Goal: Transaction & Acquisition: Purchase product/service

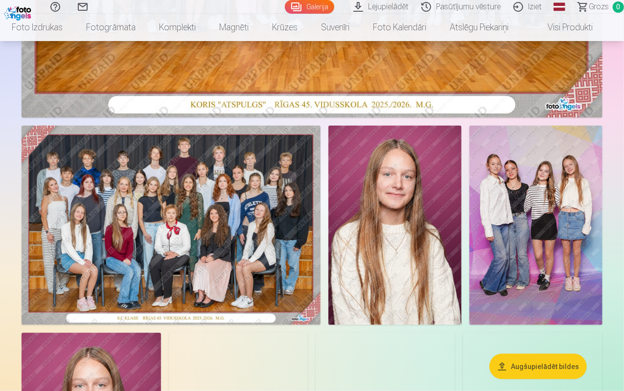
scroll to position [393, 0]
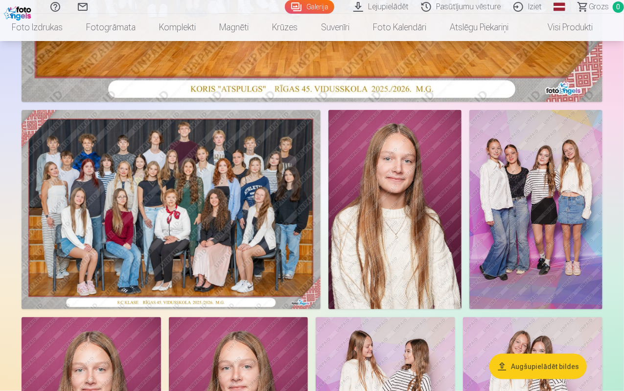
click at [198, 283] on img at bounding box center [171, 210] width 299 height 200
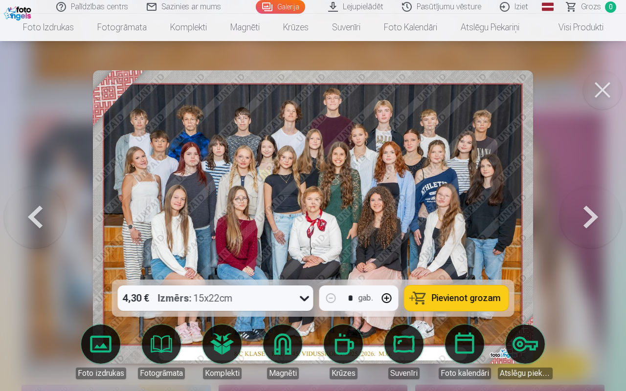
click at [532, 136] on div at bounding box center [313, 195] width 626 height 391
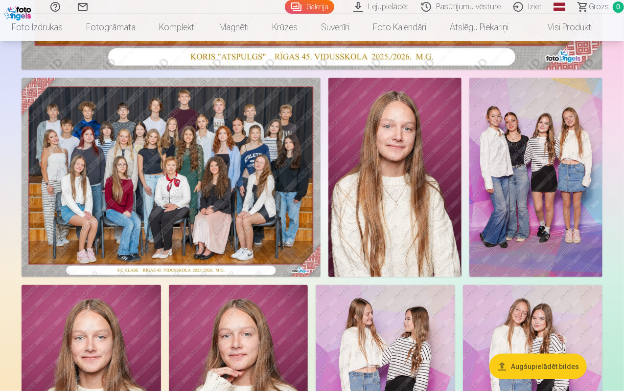
scroll to position [427, 0]
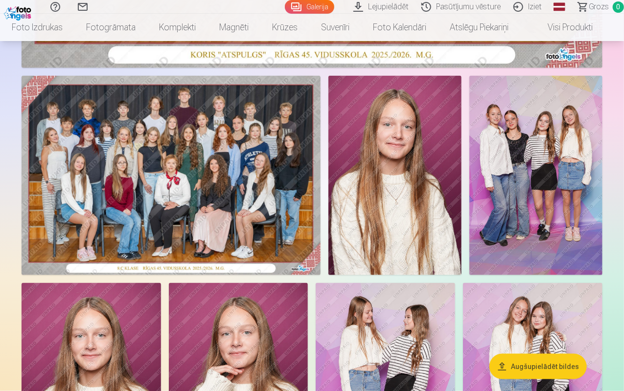
click at [321, 274] on img at bounding box center [171, 176] width 299 height 200
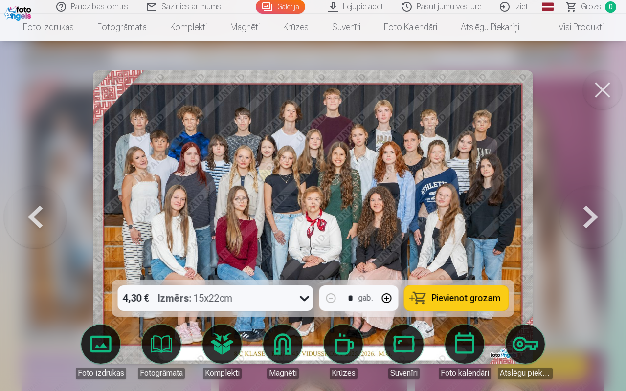
click at [532, 86] on button at bounding box center [602, 89] width 39 height 39
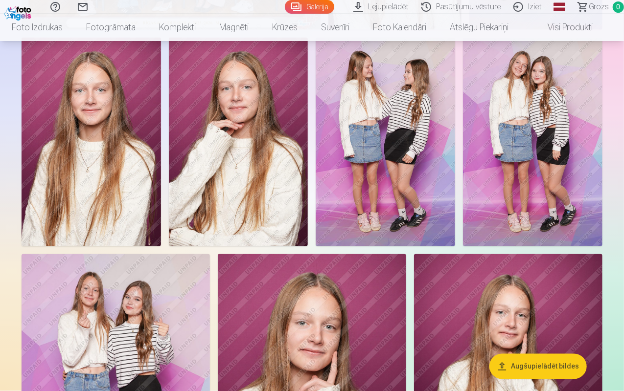
scroll to position [673, 0]
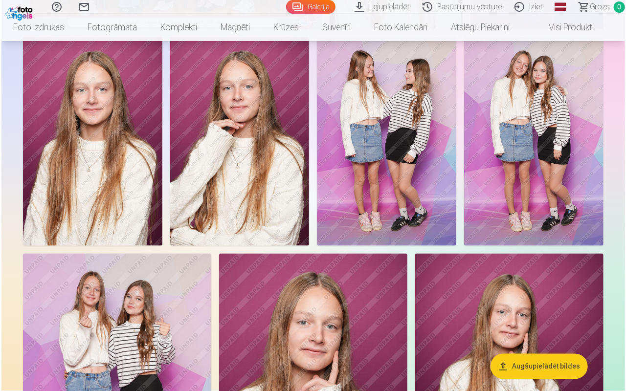
scroll to position [675, 0]
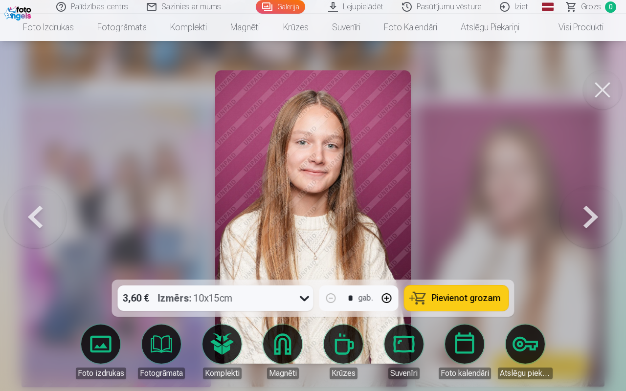
click at [532, 98] on button at bounding box center [602, 89] width 39 height 39
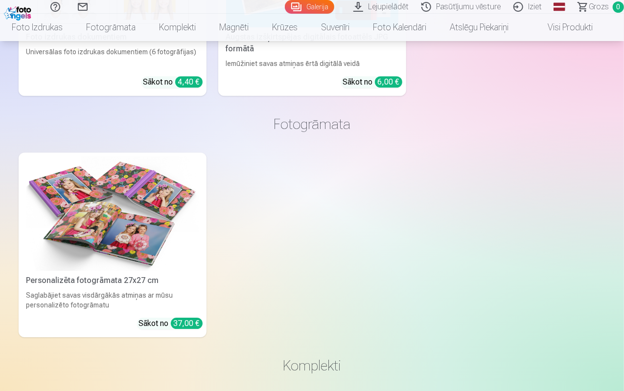
scroll to position [5133, 0]
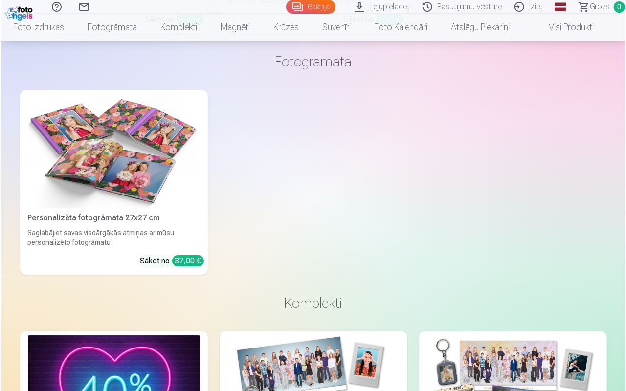
scroll to position [5151, 0]
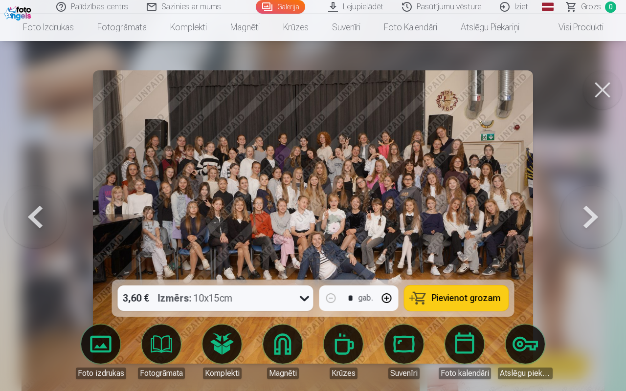
click at [532, 92] on button at bounding box center [602, 89] width 39 height 39
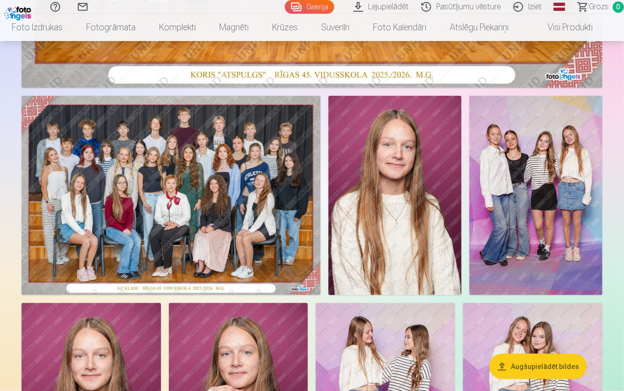
scroll to position [408, 0]
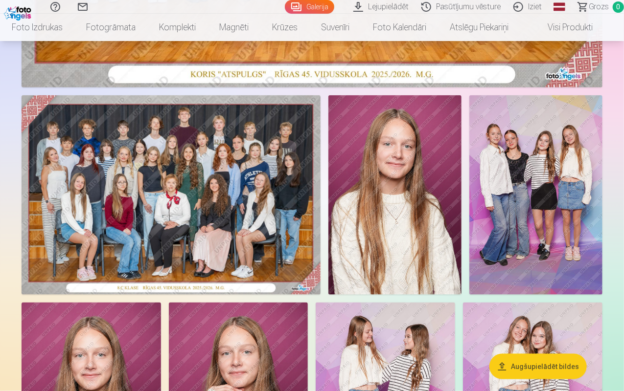
click at [258, 234] on img at bounding box center [171, 195] width 299 height 200
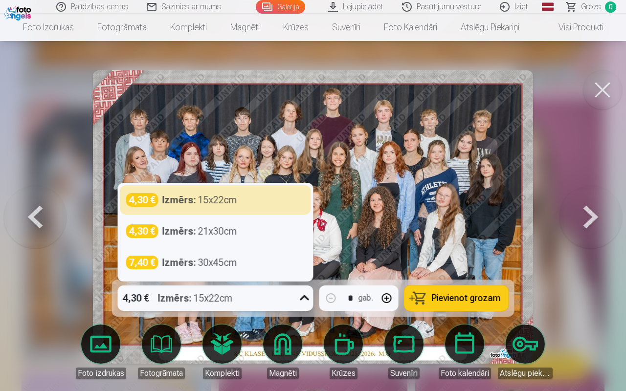
click at [301, 305] on icon at bounding box center [305, 299] width 16 height 16
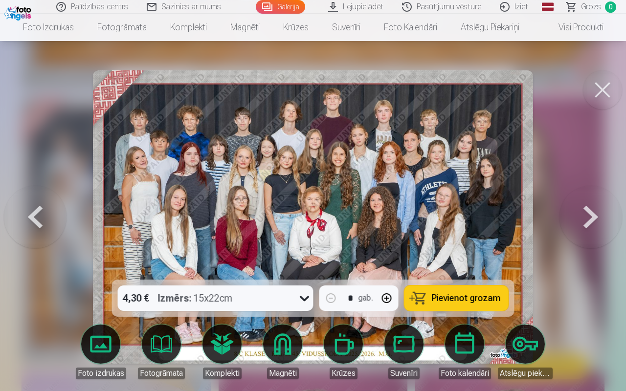
click at [360, 241] on img at bounding box center [313, 217] width 440 height 294
click at [435, 292] on button "Pievienot grozam" at bounding box center [457, 298] width 104 height 25
click at [532, 210] on button at bounding box center [591, 217] width 63 height 106
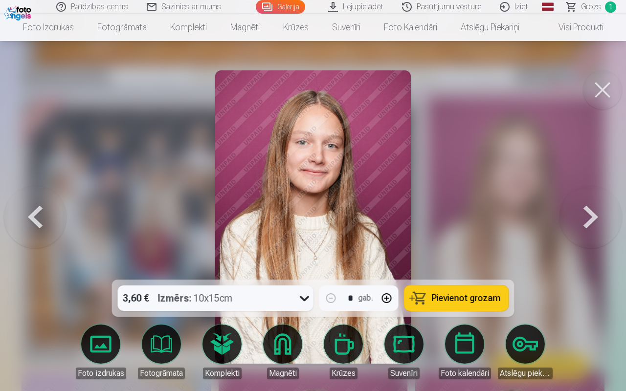
click at [302, 298] on icon at bounding box center [304, 299] width 9 height 5
click at [495, 174] on div at bounding box center [313, 195] width 626 height 391
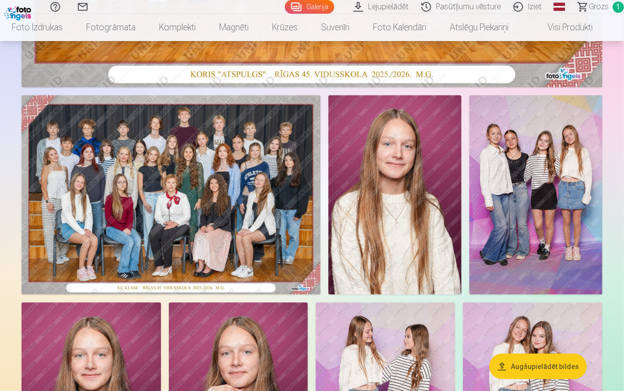
click at [461, 174] on img at bounding box center [394, 195] width 133 height 200
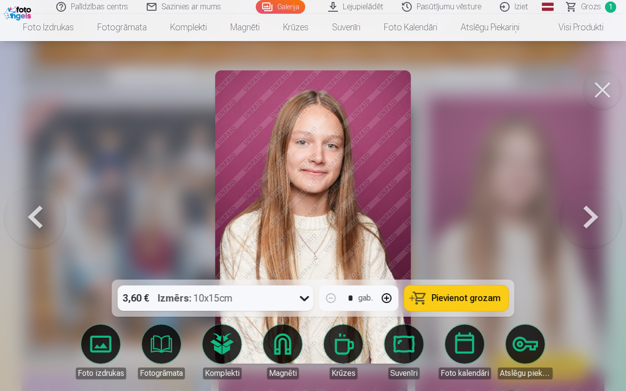
click at [532, 223] on button at bounding box center [591, 217] width 63 height 106
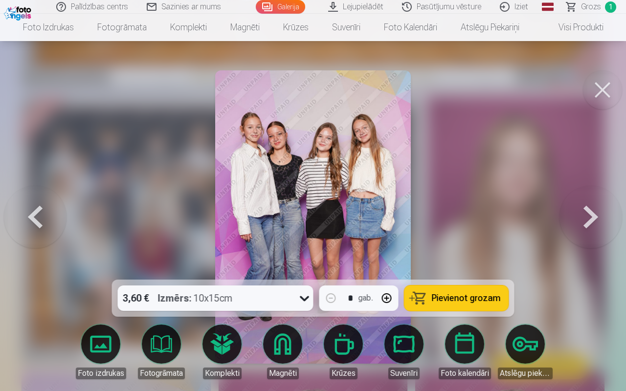
click at [532, 227] on button at bounding box center [591, 217] width 63 height 106
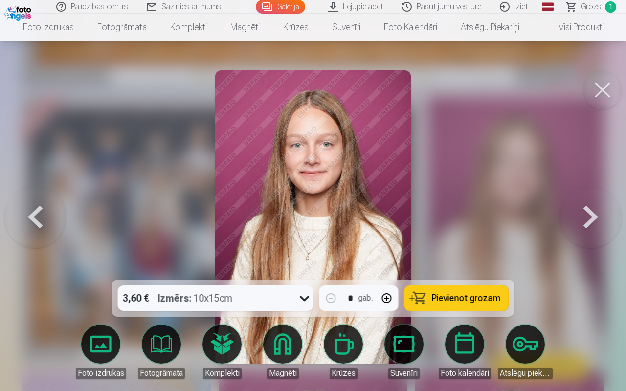
click at [532, 227] on button at bounding box center [591, 217] width 63 height 106
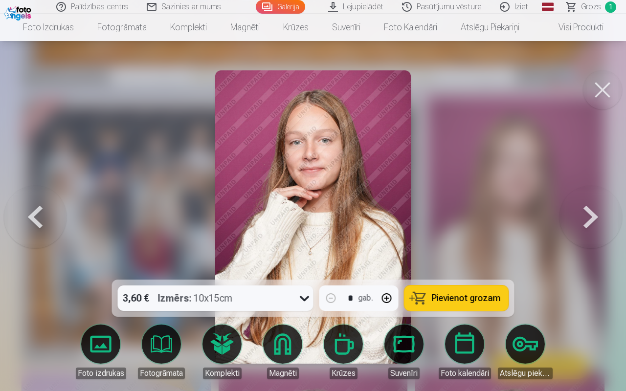
click at [532, 228] on button at bounding box center [591, 217] width 63 height 106
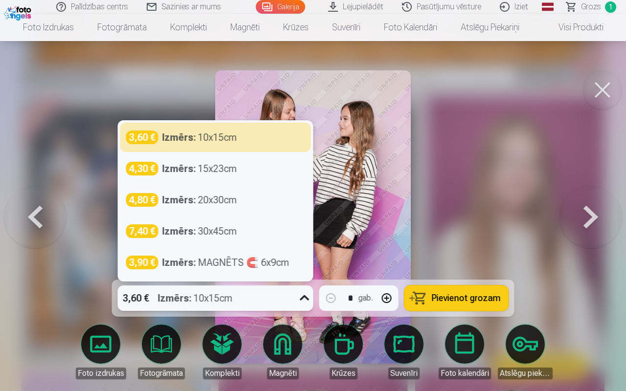
click at [306, 298] on icon at bounding box center [305, 299] width 16 height 16
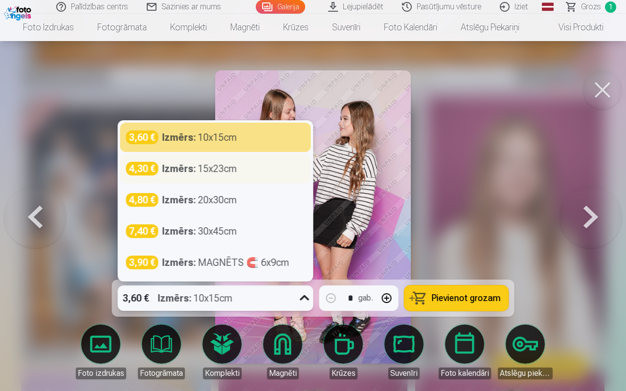
click at [229, 166] on div "Izmērs : 15x23cm" at bounding box center [199, 169] width 75 height 14
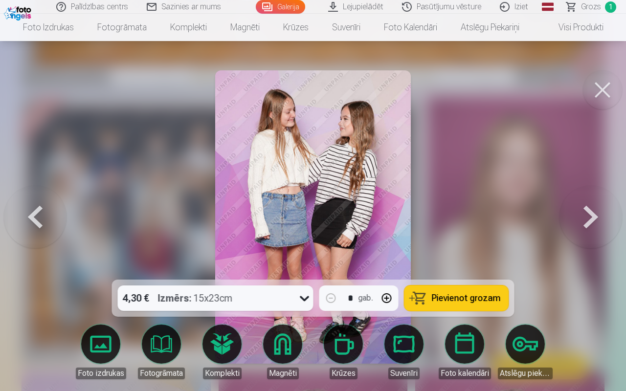
click at [456, 289] on button "Pievienot grozam" at bounding box center [457, 298] width 104 height 25
click at [532, 219] on button at bounding box center [591, 217] width 63 height 106
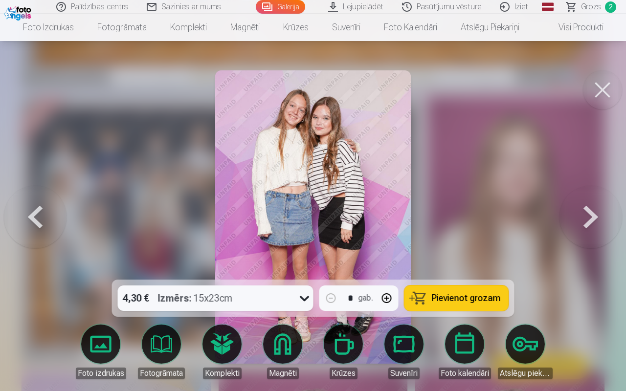
click at [532, 219] on button at bounding box center [591, 217] width 63 height 106
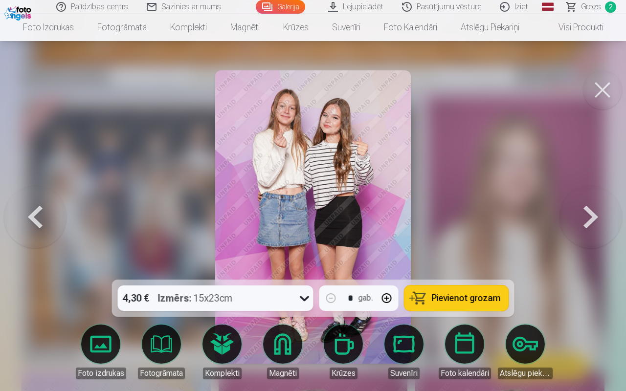
click at [532, 219] on button at bounding box center [591, 217] width 63 height 106
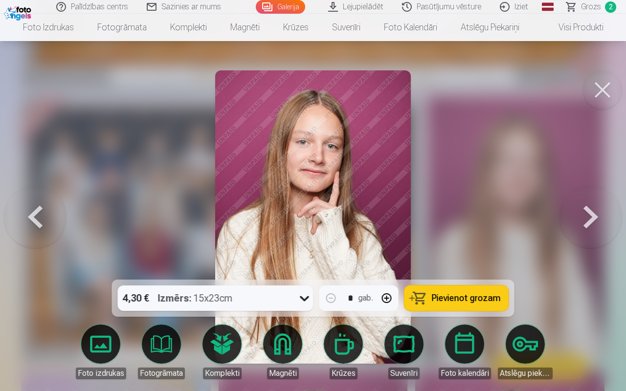
click at [532, 219] on button at bounding box center [591, 217] width 63 height 106
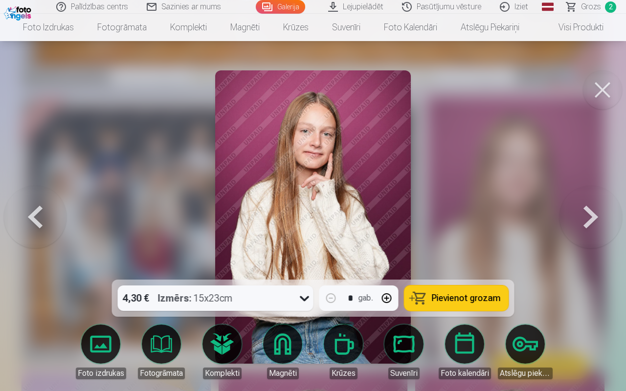
click at [532, 219] on button at bounding box center [591, 217] width 63 height 106
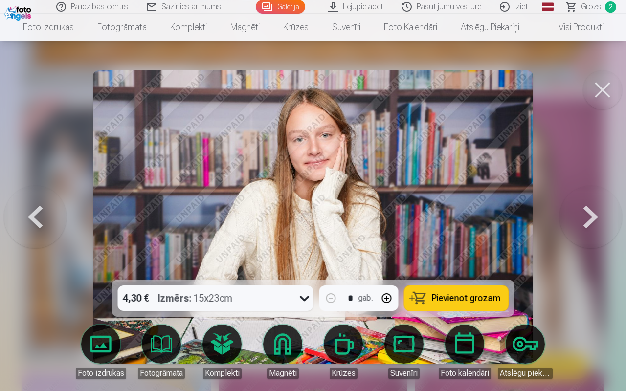
click at [532, 219] on button at bounding box center [591, 217] width 63 height 106
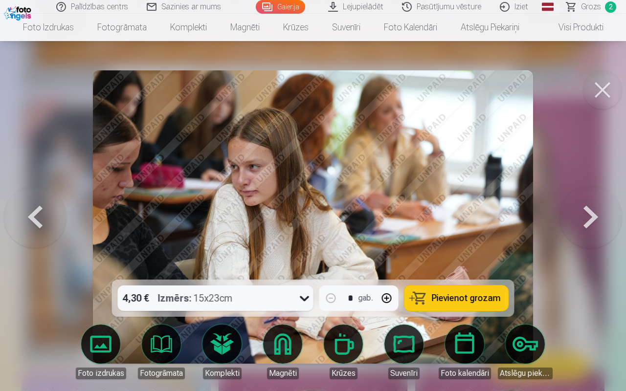
click at [532, 219] on button at bounding box center [591, 217] width 63 height 106
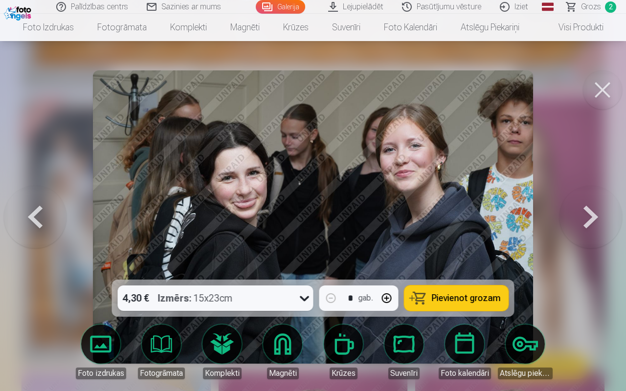
click at [532, 219] on button at bounding box center [591, 217] width 63 height 106
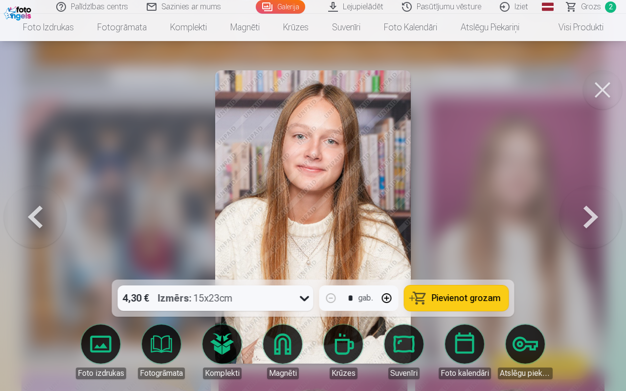
click at [311, 293] on icon at bounding box center [305, 299] width 16 height 16
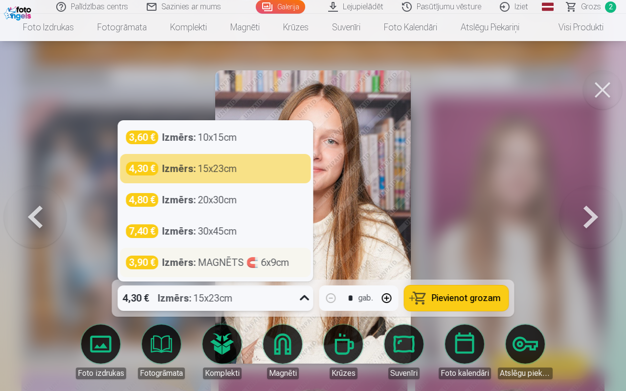
click at [230, 267] on div "Izmērs : MAGNĒTS 🧲 6x9cm" at bounding box center [225, 263] width 127 height 14
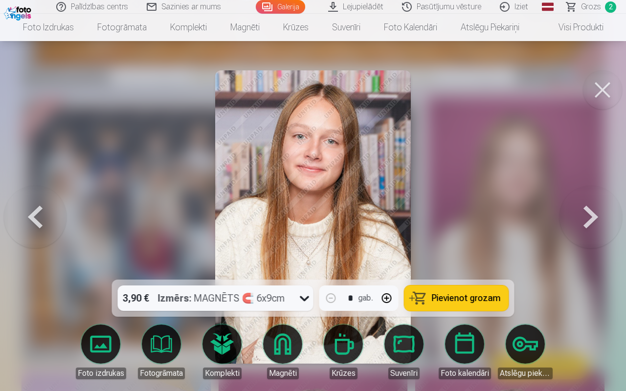
click at [447, 299] on span "Pievienot grozam" at bounding box center [466, 298] width 69 height 9
click at [532, 217] on button at bounding box center [591, 217] width 63 height 106
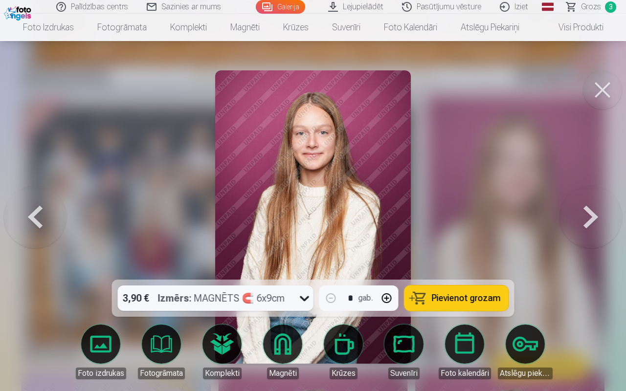
click at [532, 217] on button at bounding box center [591, 217] width 63 height 106
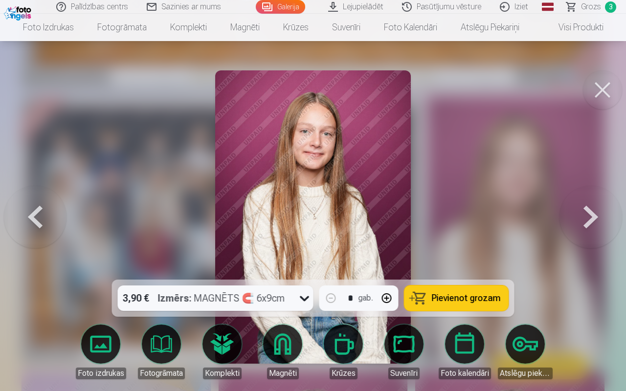
click at [532, 217] on button at bounding box center [591, 217] width 63 height 106
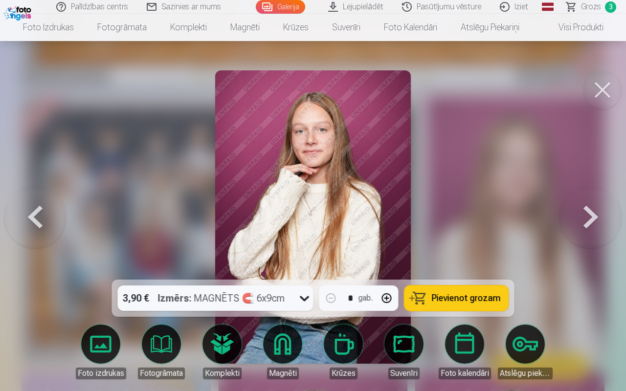
click at [532, 217] on button at bounding box center [591, 217] width 63 height 106
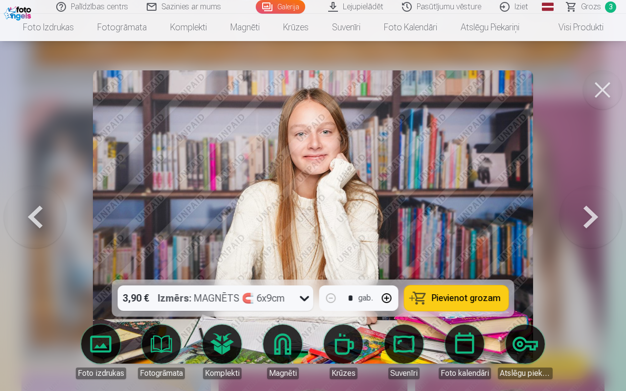
click at [532, 217] on button at bounding box center [591, 217] width 63 height 106
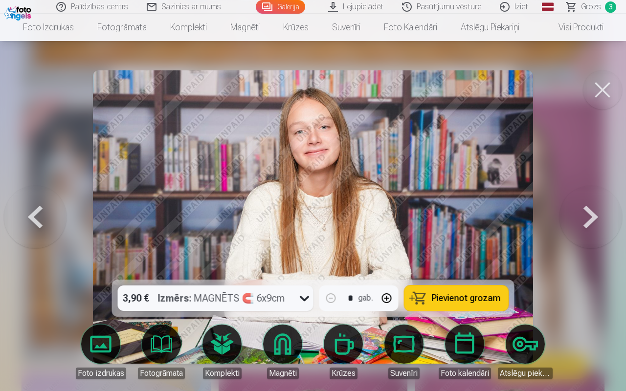
click at [532, 217] on button at bounding box center [591, 217] width 63 height 106
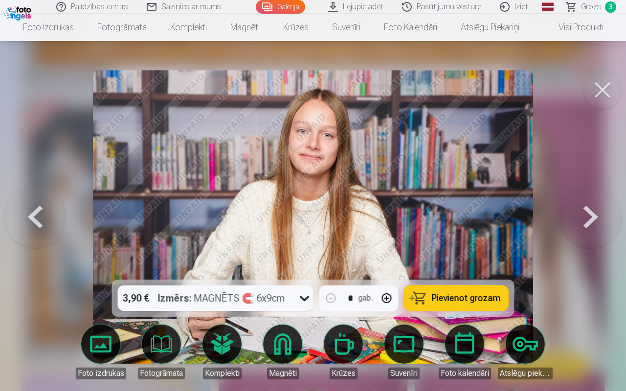
click at [532, 217] on button at bounding box center [591, 217] width 63 height 106
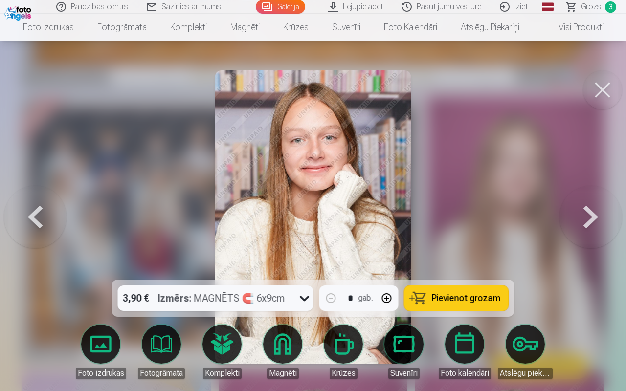
click at [532, 217] on button at bounding box center [591, 217] width 63 height 106
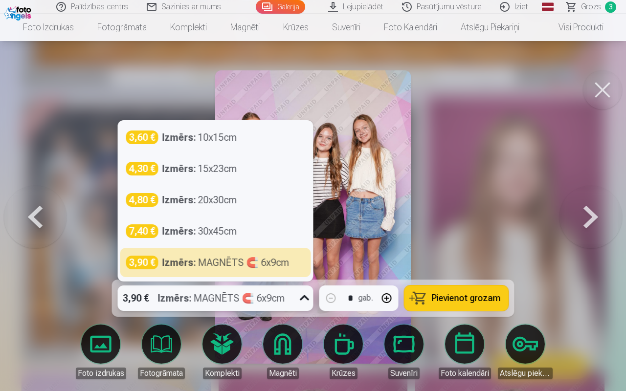
click at [298, 303] on icon at bounding box center [305, 299] width 16 height 16
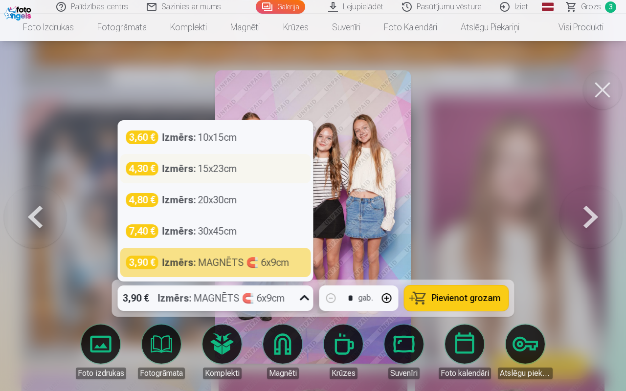
click at [243, 177] on div "4,30 € Izmērs : 15x23cm" at bounding box center [215, 168] width 191 height 29
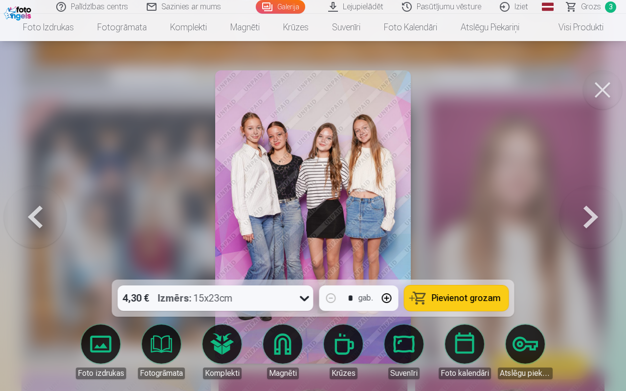
click at [430, 297] on button "Pievienot grozam" at bounding box center [457, 298] width 104 height 25
click at [532, 225] on button at bounding box center [591, 217] width 63 height 106
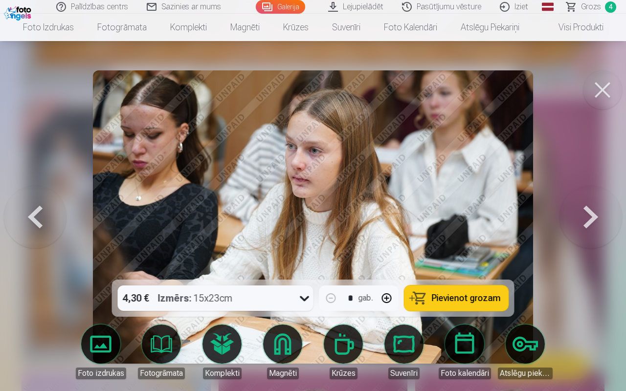
click at [532, 225] on button at bounding box center [591, 217] width 63 height 106
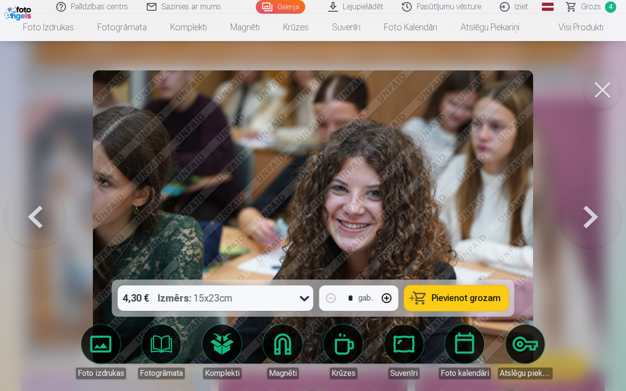
click at [532, 225] on button at bounding box center [591, 217] width 63 height 106
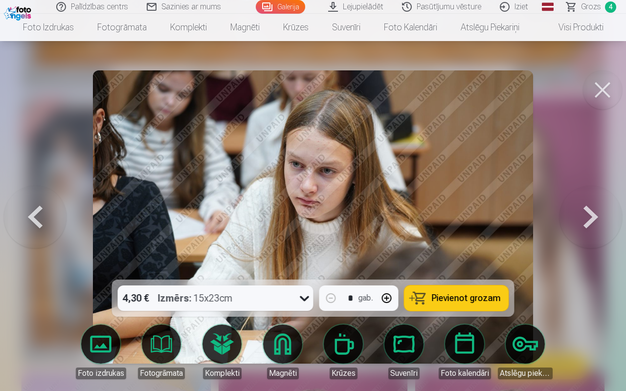
click at [532, 225] on button at bounding box center [591, 217] width 63 height 106
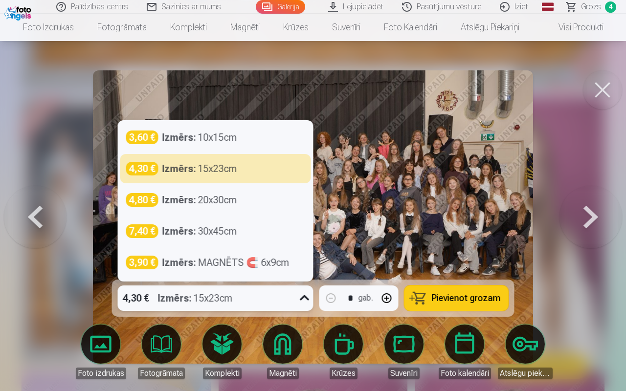
click at [263, 304] on div "4,30 € Izmērs : 15x23cm" at bounding box center [206, 298] width 177 height 25
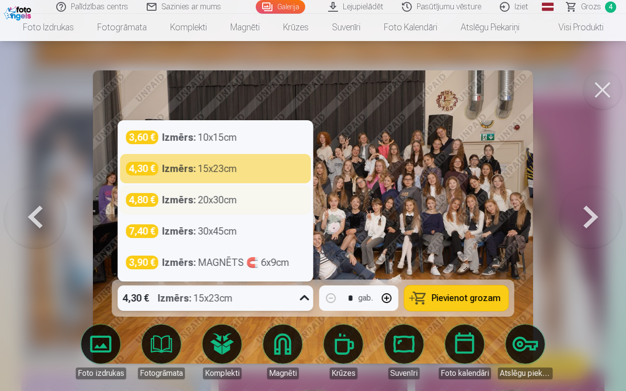
click at [242, 202] on div "4,80 € Izmērs : 20x30cm" at bounding box center [215, 200] width 179 height 14
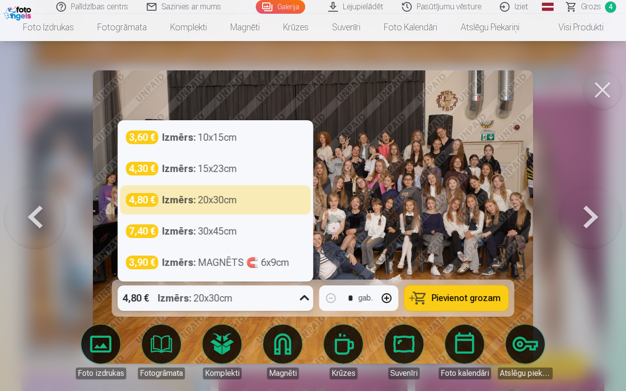
click at [287, 290] on div "4,80 € Izmērs : 20x30cm" at bounding box center [206, 298] width 177 height 25
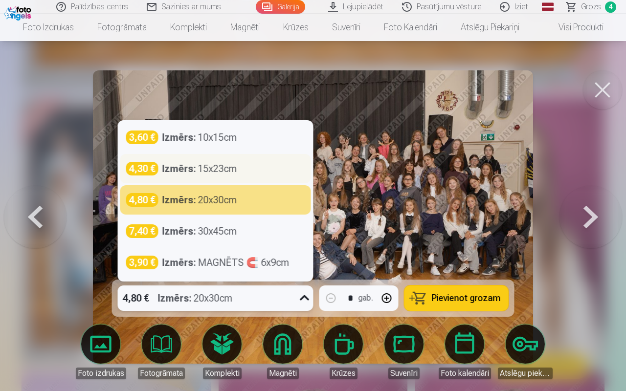
click at [222, 165] on div "Izmērs : 15x23cm" at bounding box center [199, 169] width 75 height 14
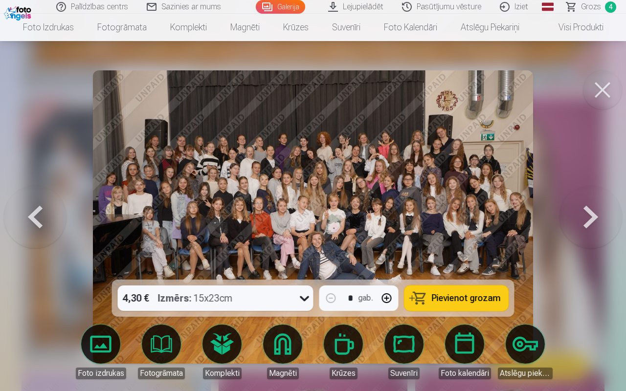
click at [437, 298] on span "Pievienot grozam" at bounding box center [466, 298] width 69 height 9
click at [532, 220] on button at bounding box center [591, 217] width 63 height 106
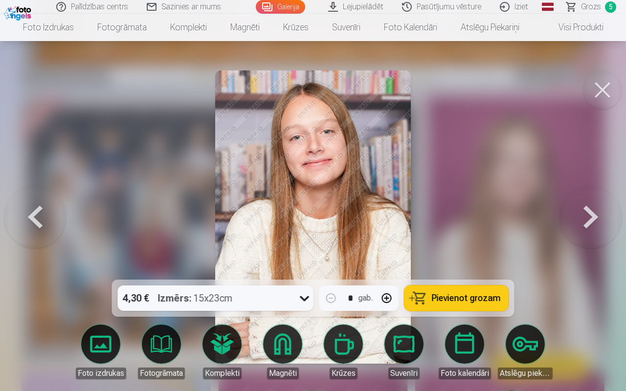
click at [532, 220] on button at bounding box center [591, 217] width 63 height 106
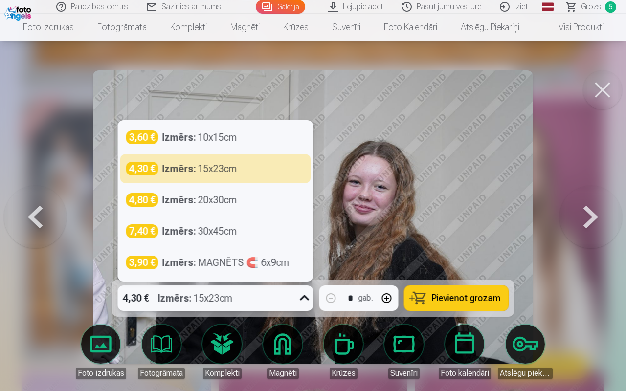
click at [249, 298] on div "4,30 € Izmērs : 15x23cm" at bounding box center [206, 298] width 177 height 25
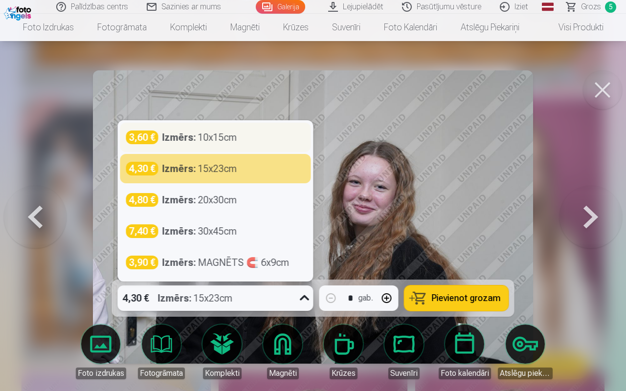
click at [232, 136] on div "Izmērs : 10x15cm" at bounding box center [199, 138] width 75 height 14
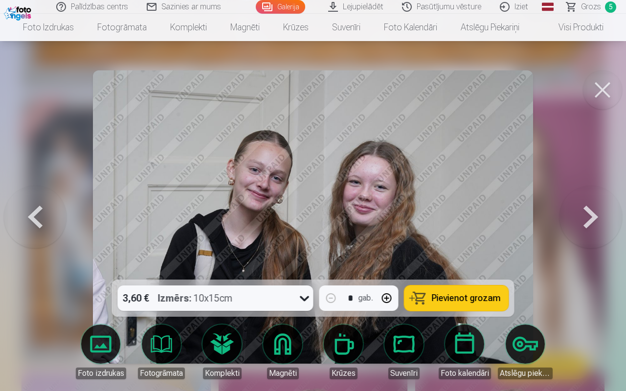
click at [452, 296] on span "Pievienot grozam" at bounding box center [466, 298] width 69 height 9
click at [532, 225] on button at bounding box center [591, 217] width 63 height 106
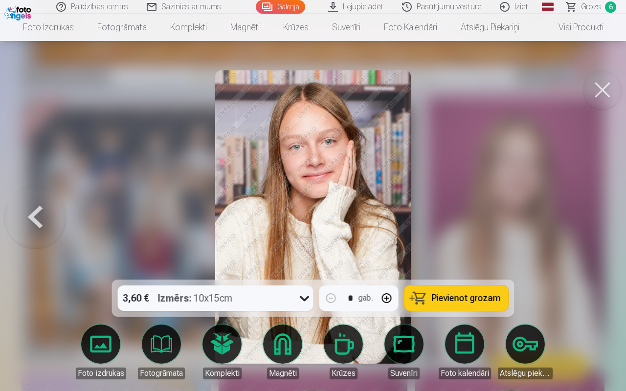
click at [51, 223] on button at bounding box center [35, 217] width 63 height 106
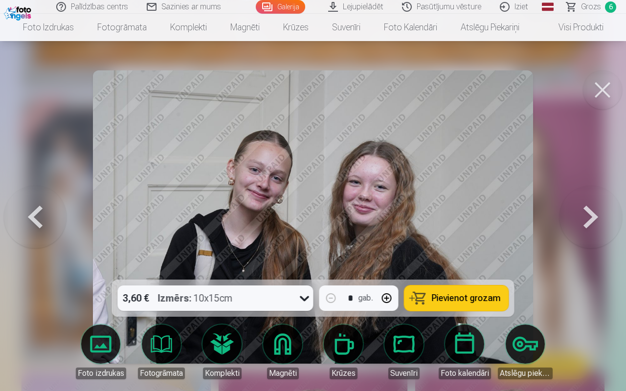
click at [51, 223] on button at bounding box center [35, 217] width 63 height 106
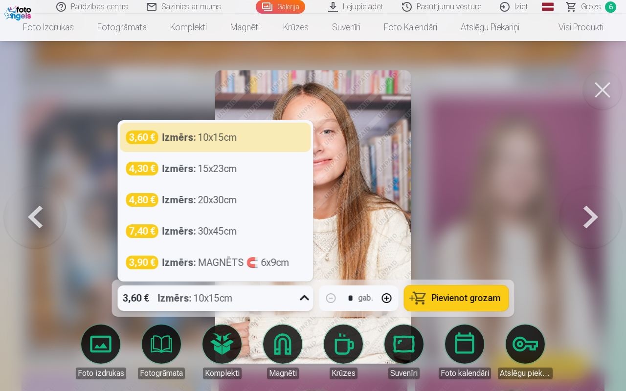
click at [259, 294] on div "3,60 € Izmērs : 10x15cm" at bounding box center [206, 298] width 177 height 25
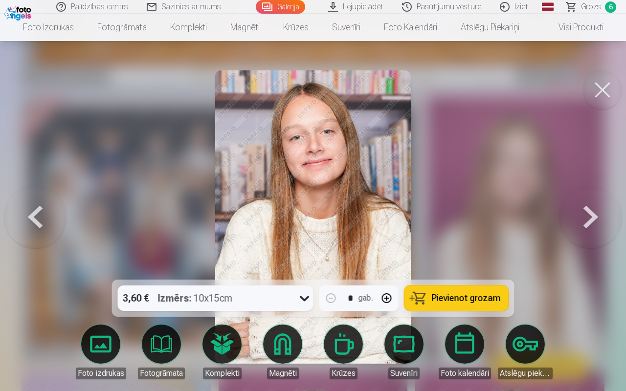
click at [400, 266] on img at bounding box center [313, 217] width 196 height 294
click at [447, 304] on button "Pievienot grozam" at bounding box center [457, 298] width 104 height 25
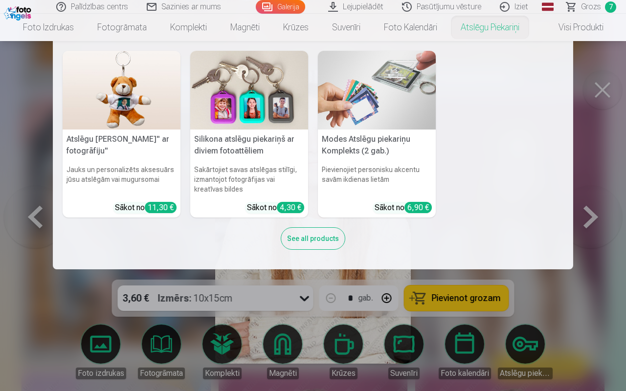
click at [532, 120] on nav "Atslēgu piekariņš Lācītis" ar fotogrāfiju" Jauks un personalizēts aksesuārs jūs…" at bounding box center [313, 155] width 626 height 229
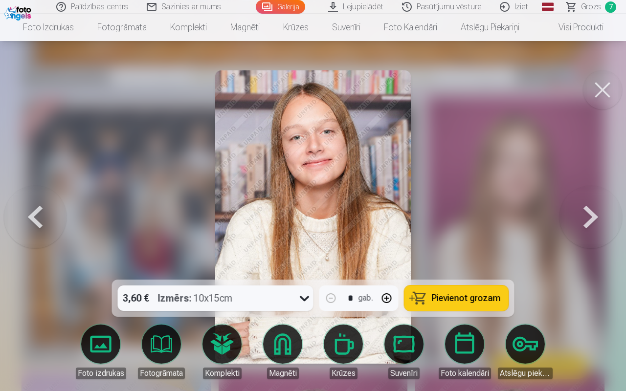
click at [26, 208] on button at bounding box center [35, 217] width 63 height 106
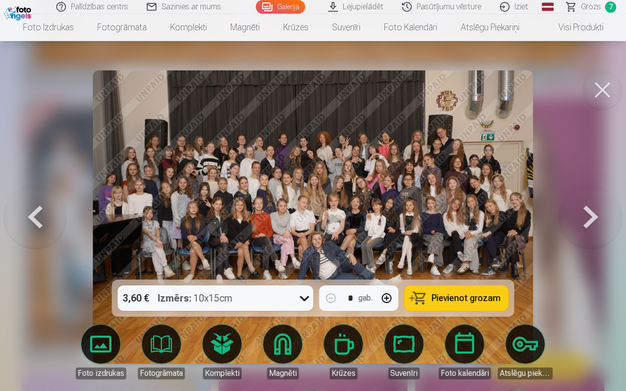
click at [26, 208] on button at bounding box center [35, 217] width 63 height 106
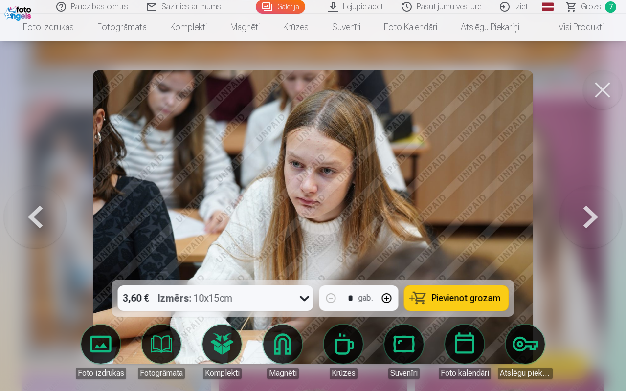
click at [532, 97] on button at bounding box center [602, 89] width 39 height 39
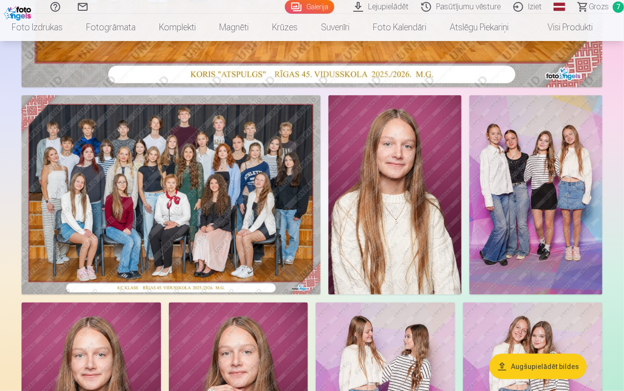
click at [532, 9] on link "Grozs 7" at bounding box center [596, 7] width 55 height 14
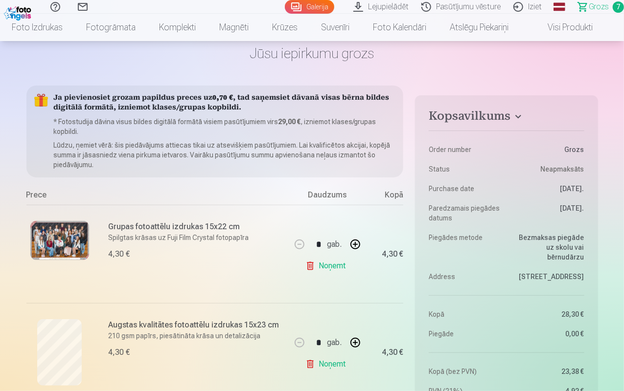
scroll to position [48, 0]
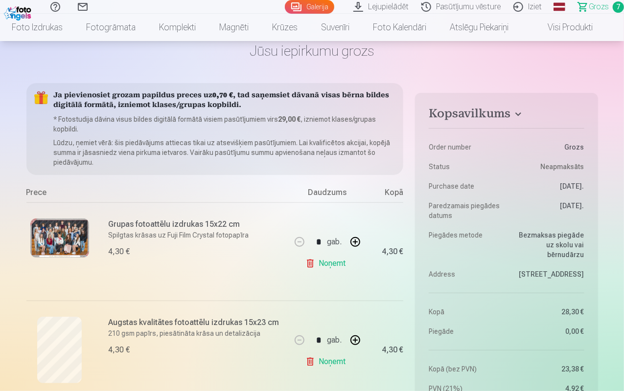
click at [246, 159] on p "Lūdzu, ņemiet vērā: šis piedāvājums attiecas tikai uz atsevišķiem pasūtījumiem.…" at bounding box center [225, 152] width 342 height 29
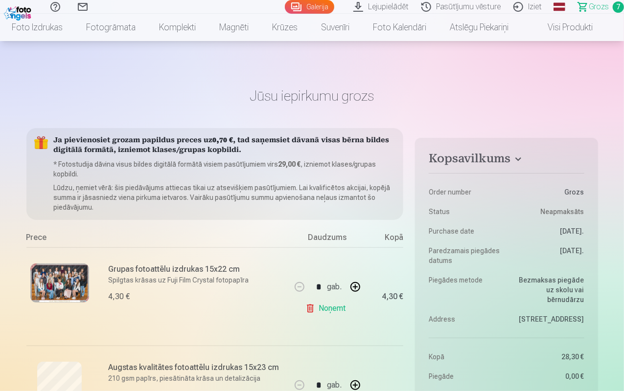
scroll to position [0, 0]
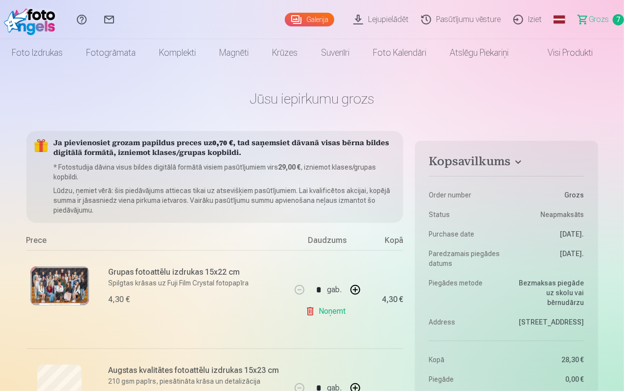
click at [285, 24] on link "Galerija" at bounding box center [309, 20] width 49 height 14
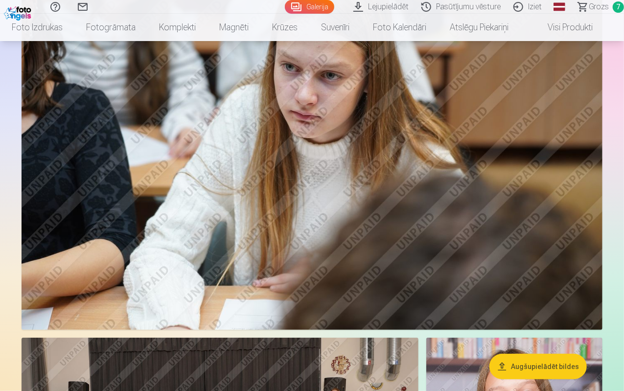
scroll to position [3873, 0]
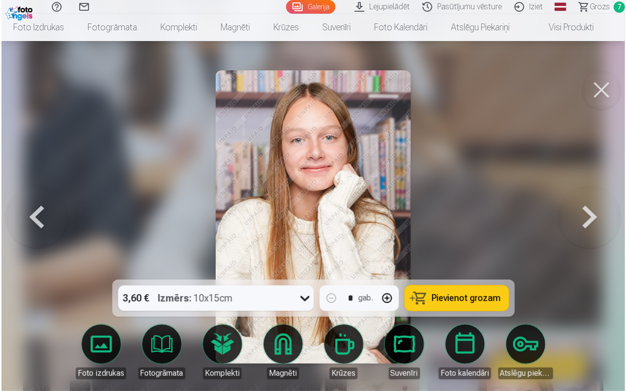
scroll to position [3886, 0]
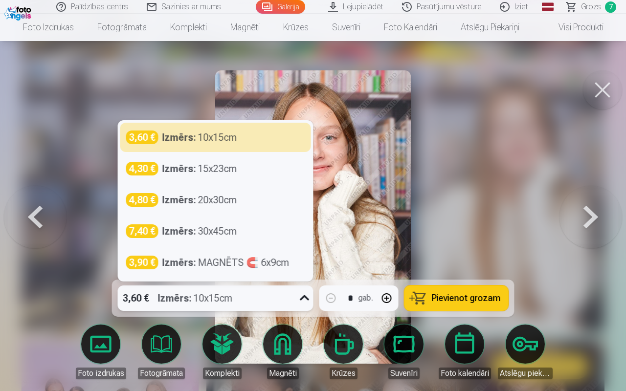
click at [255, 298] on div "3,60 € Izmērs : 10x15cm" at bounding box center [206, 298] width 177 height 25
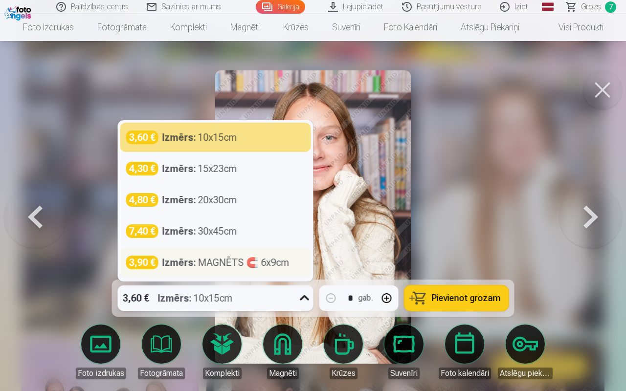
click at [245, 267] on div "Izmērs : MAGNĒTS 🧲 6x9cm" at bounding box center [225, 263] width 127 height 14
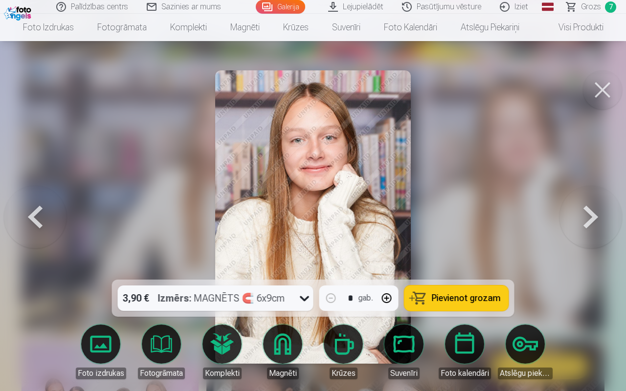
click at [468, 294] on span "Pievienot grozam" at bounding box center [466, 298] width 69 height 9
click at [532, 4] on span "Grozs" at bounding box center [591, 7] width 20 height 12
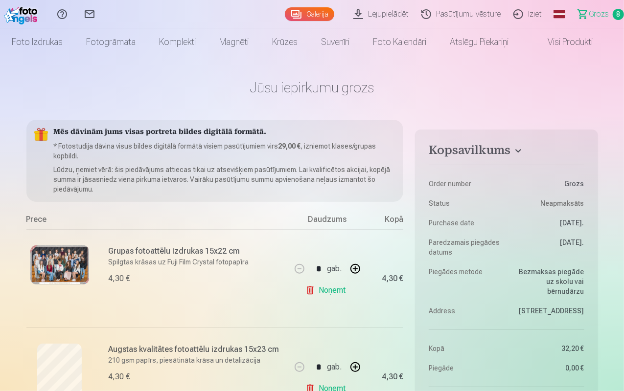
scroll to position [11, 0]
click at [285, 9] on link "Galerija" at bounding box center [309, 14] width 49 height 14
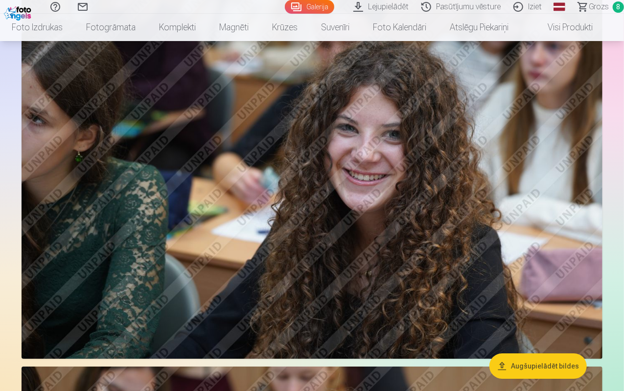
scroll to position [3504, 0]
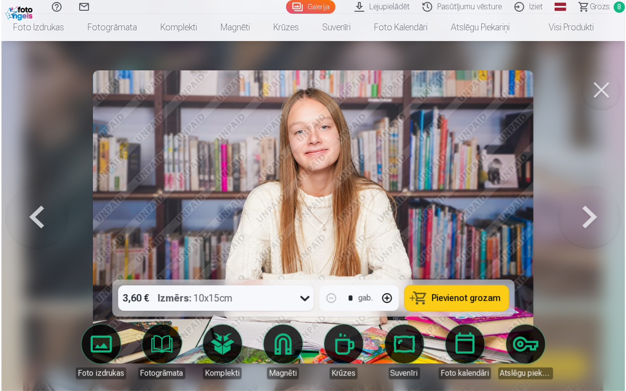
scroll to position [3515, 0]
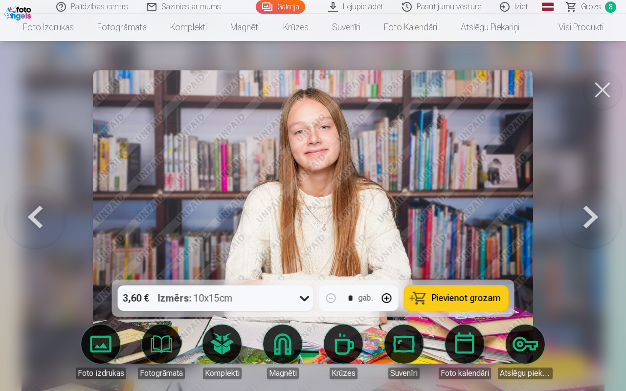
click at [532, 81] on button at bounding box center [602, 89] width 39 height 39
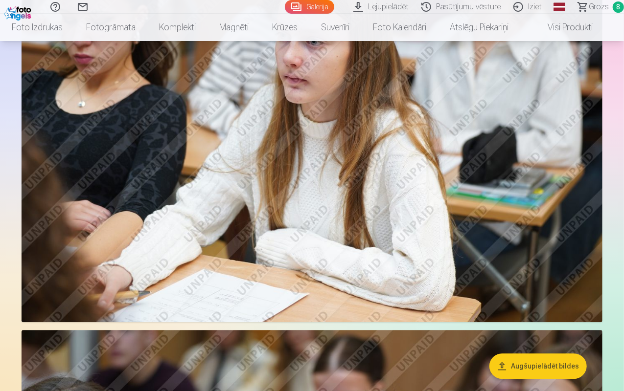
scroll to position [3063, 0]
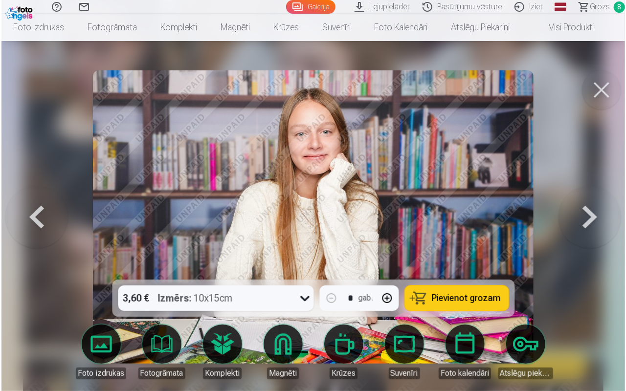
scroll to position [3074, 0]
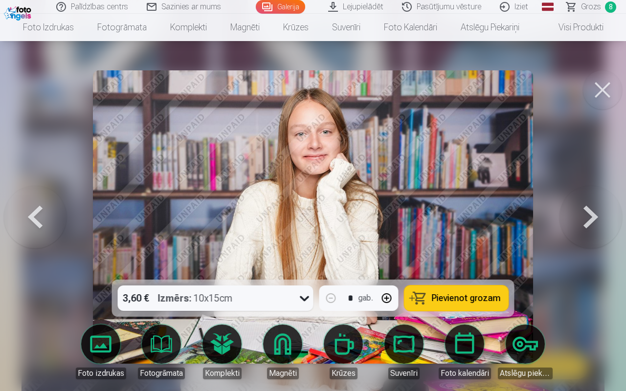
click at [532, 80] on button at bounding box center [602, 89] width 39 height 39
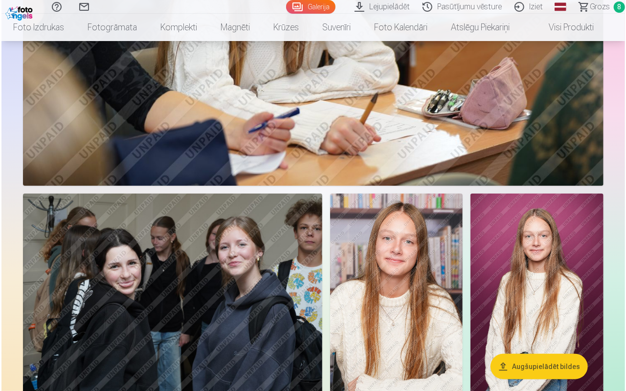
scroll to position [1813, 0]
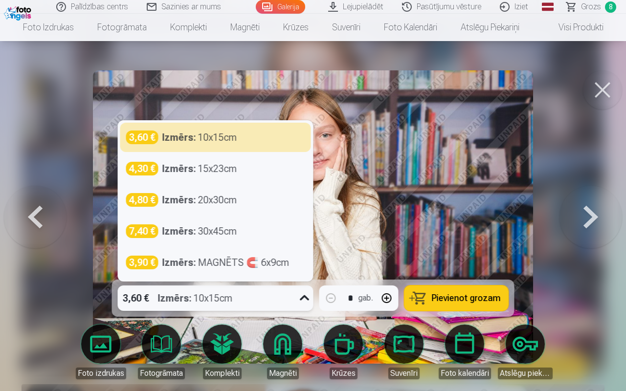
click at [295, 298] on div "3,60 € Izmērs : 10x15cm" at bounding box center [206, 298] width 177 height 25
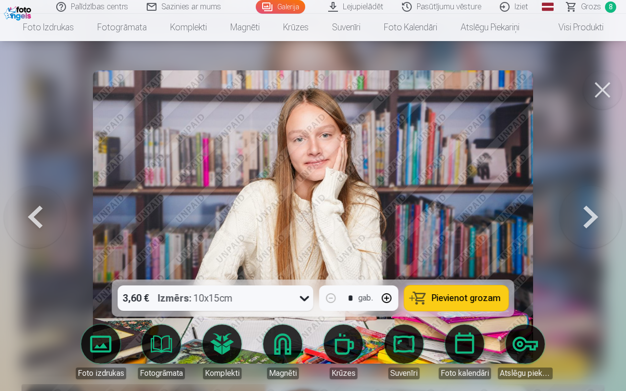
click at [353, 182] on img at bounding box center [313, 217] width 440 height 294
click at [474, 293] on button "Pievienot grozam" at bounding box center [457, 298] width 104 height 25
click at [532, 93] on button at bounding box center [602, 89] width 39 height 39
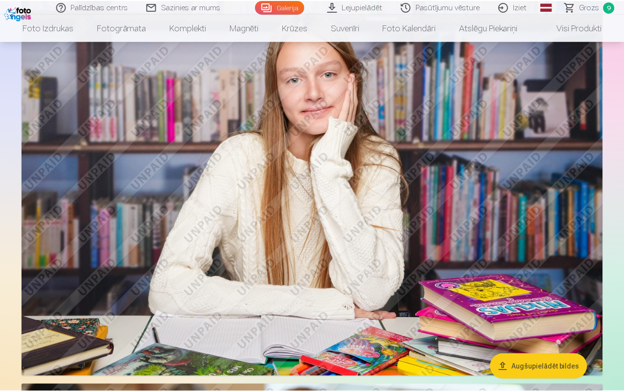
scroll to position [1807, 0]
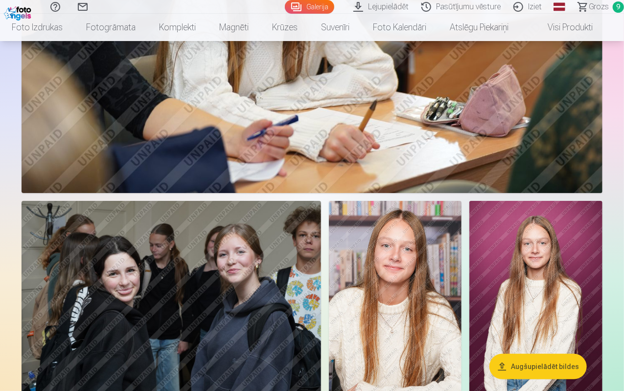
click at [532, 6] on span "Grozs" at bounding box center [599, 7] width 20 height 12
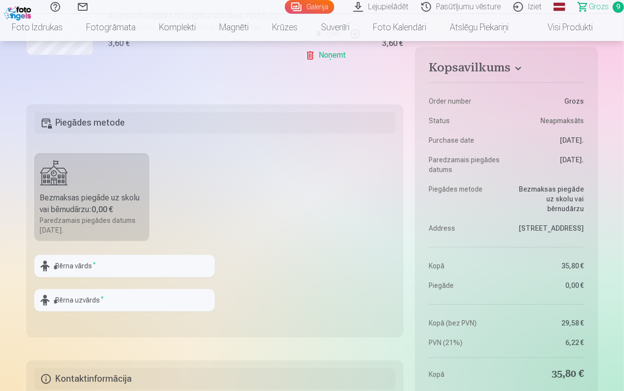
scroll to position [1033, 0]
click at [75, 263] on input "text" at bounding box center [124, 266] width 181 height 23
type input "*****"
click at [78, 301] on input "text" at bounding box center [124, 300] width 181 height 23
type input "*********"
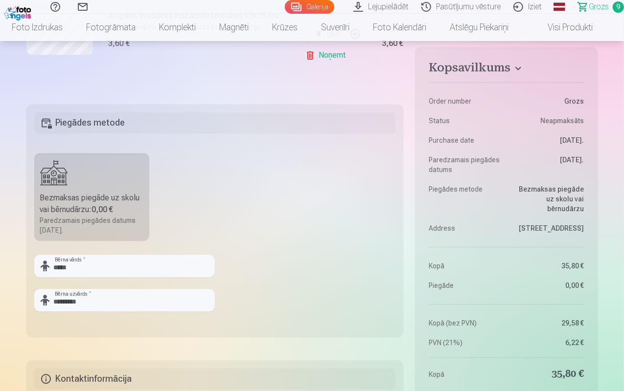
click at [105, 305] on fieldset "Piegādes metode Bezmaksas piegāde uz skolu vai bērnudārzu : 0,00 € Paredzamais …" at bounding box center [214, 220] width 377 height 233
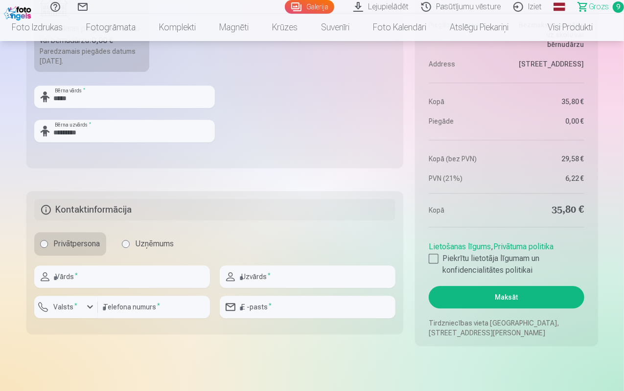
scroll to position [1203, 0]
click at [100, 279] on input "text" at bounding box center [122, 276] width 176 height 23
type input "******"
click at [249, 275] on input "text" at bounding box center [308, 276] width 176 height 23
type input "**********"
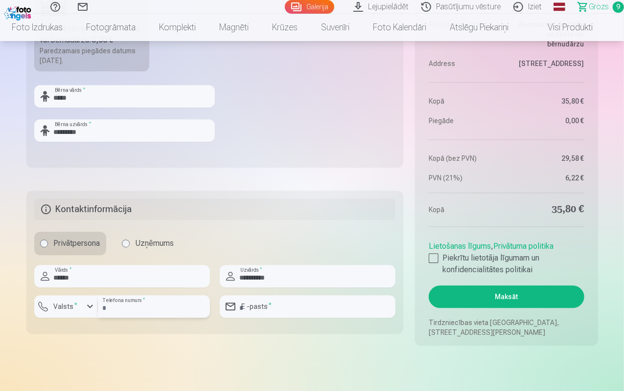
click at [114, 303] on input "number" at bounding box center [154, 307] width 112 height 23
type input "********"
click at [289, 305] on input "email" at bounding box center [308, 307] width 176 height 23
type input "**********"
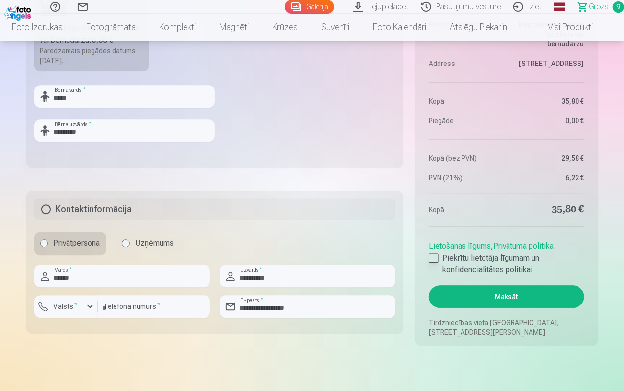
click at [434, 255] on div at bounding box center [434, 258] width 10 height 10
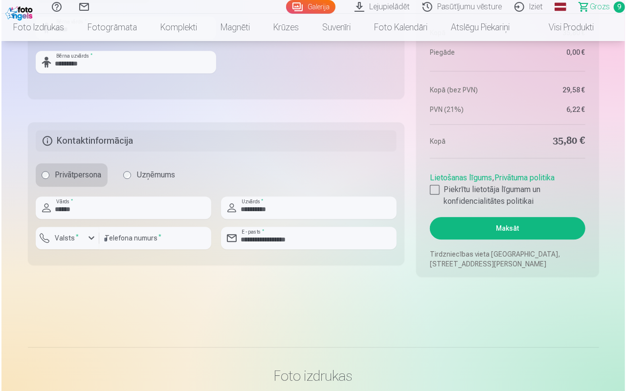
scroll to position [1314, 0]
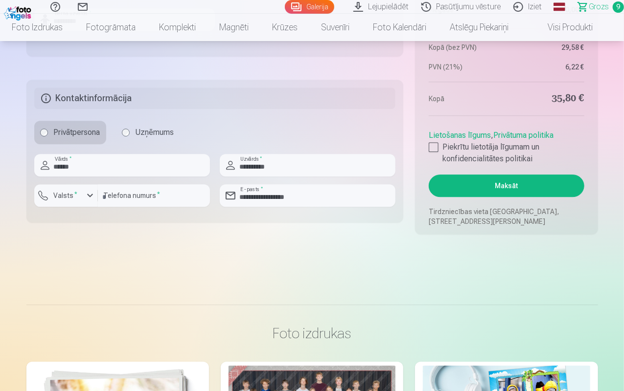
click at [486, 178] on button "Maksāt" at bounding box center [506, 186] width 155 height 23
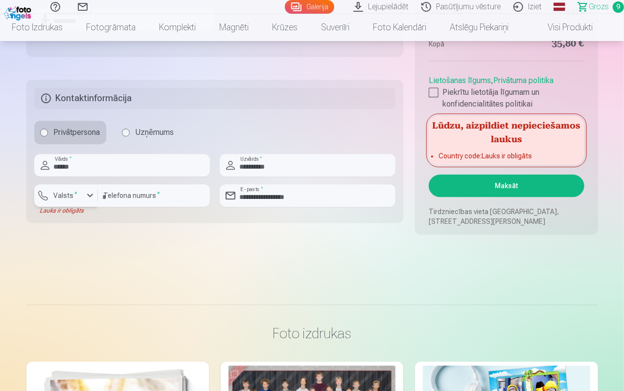
click at [87, 188] on button "Valsts *" at bounding box center [66, 195] width 64 height 23
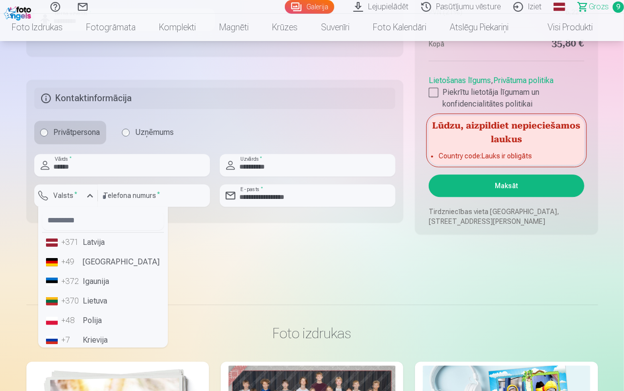
click at [90, 243] on li "+371 Latvija" at bounding box center [103, 243] width 122 height 20
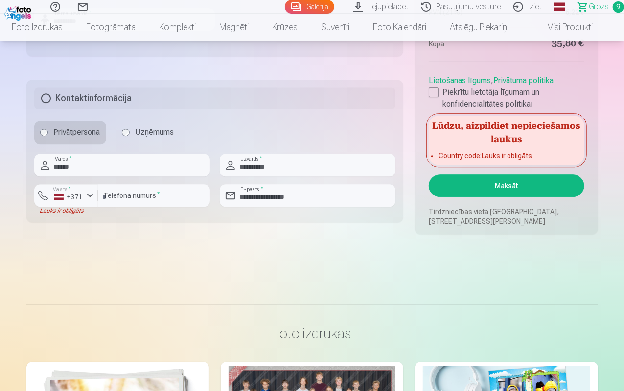
click at [470, 184] on button "Maksāt" at bounding box center [506, 186] width 155 height 23
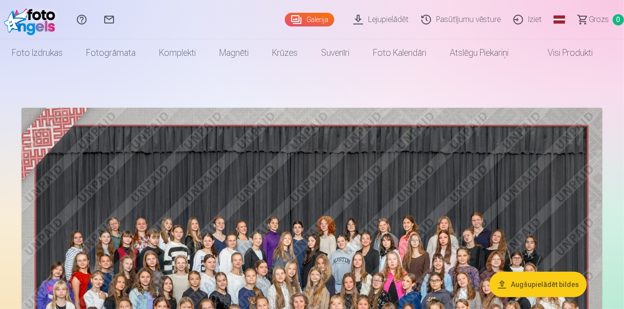
click at [350, 19] on link "Lejupielādēt" at bounding box center [382, 19] width 68 height 39
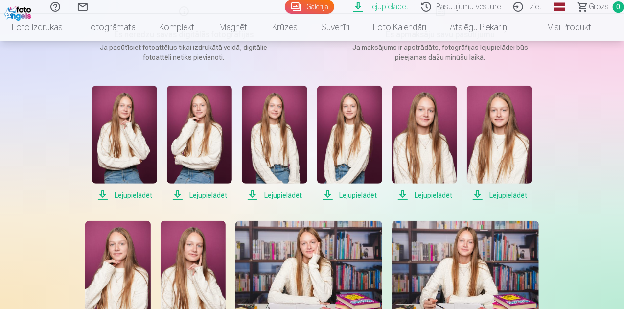
scroll to position [163, 0]
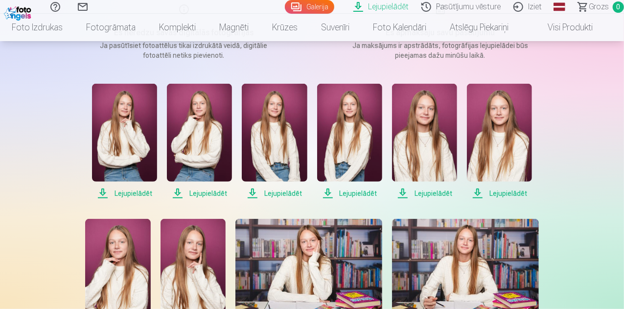
click at [281, 195] on span "Lejupielādēt" at bounding box center [274, 193] width 65 height 12
click at [418, 186] on link "Lejupielādēt" at bounding box center [424, 141] width 65 height 115
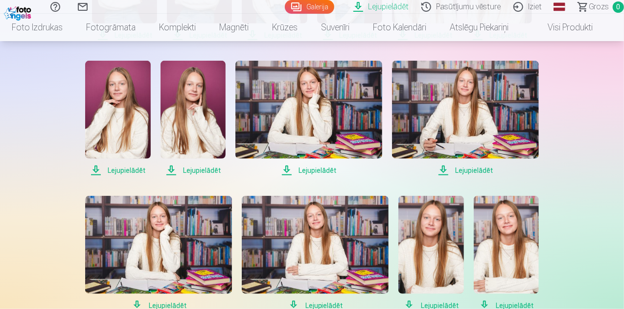
scroll to position [339, 0]
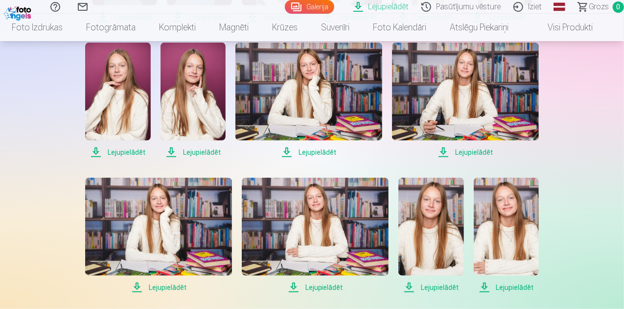
click at [317, 151] on span "Lejupielādēt" at bounding box center [308, 152] width 147 height 12
click at [466, 154] on span "Lejupielādēt" at bounding box center [465, 152] width 147 height 12
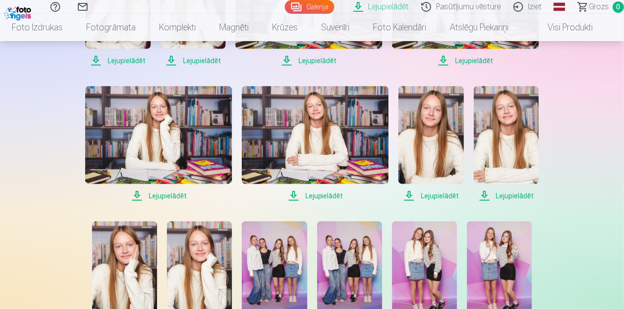
scroll to position [427, 0]
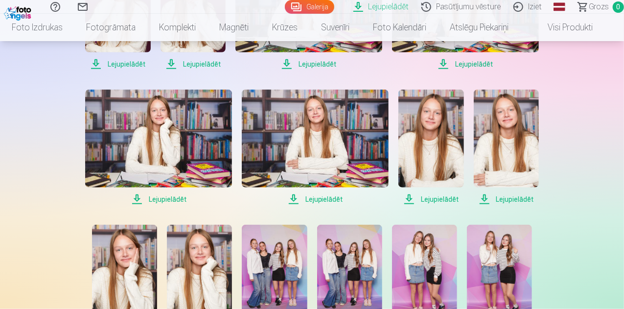
click at [160, 197] on span "Lejupielādēt" at bounding box center [158, 199] width 147 height 12
click at [442, 197] on span "Lejupielādēt" at bounding box center [430, 199] width 65 height 12
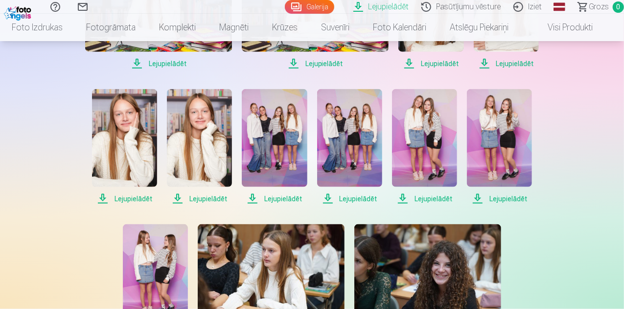
scroll to position [564, 0]
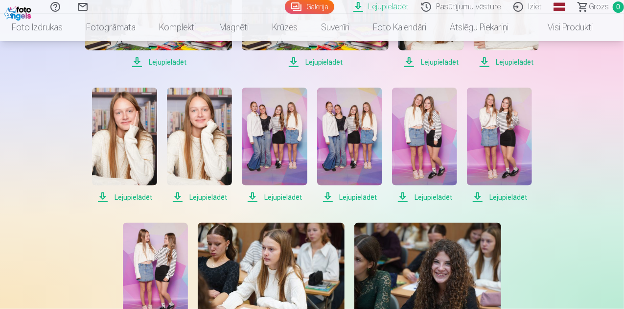
click at [138, 199] on span "Lejupielādēt" at bounding box center [124, 197] width 65 height 12
click at [203, 191] on span "Lejupielādēt" at bounding box center [199, 197] width 65 height 12
click at [354, 195] on span "Lejupielādēt" at bounding box center [349, 197] width 65 height 12
click at [503, 194] on span "Lejupielādēt" at bounding box center [499, 197] width 65 height 12
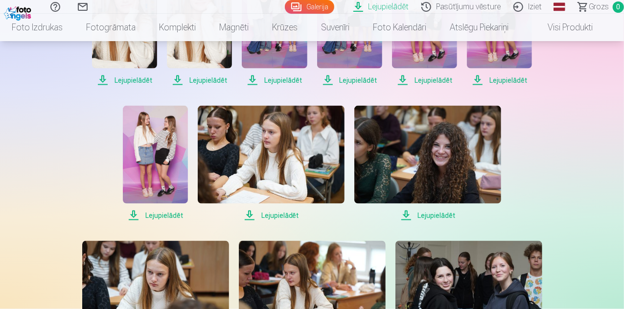
scroll to position [682, 0]
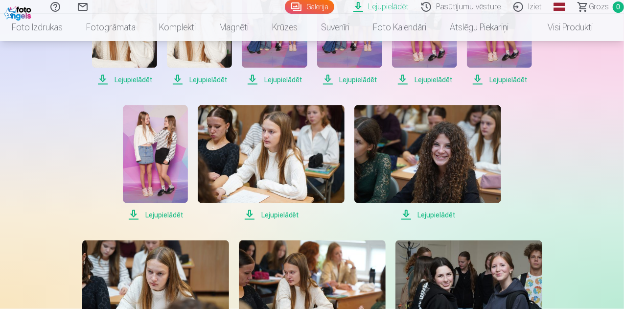
click at [161, 211] on span "Lejupielādēt" at bounding box center [155, 215] width 65 height 12
click at [281, 214] on span "Lejupielādēt" at bounding box center [271, 215] width 147 height 12
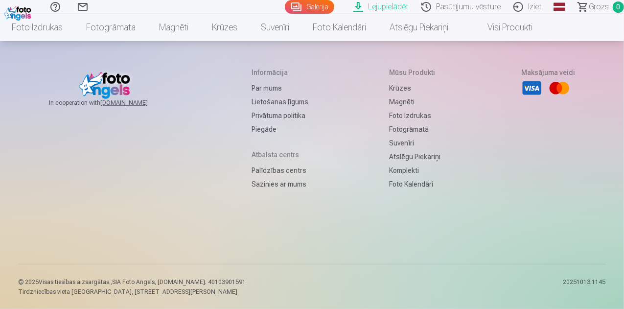
scroll to position [1179, 0]
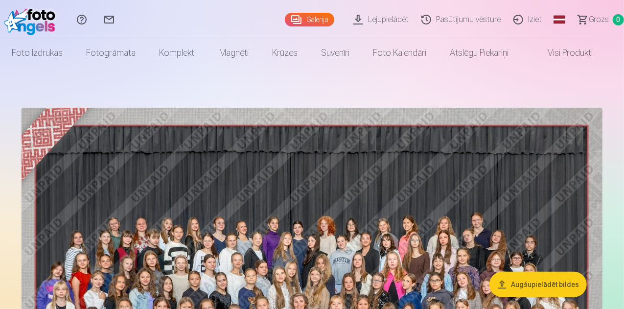
click at [375, 18] on link "Lejupielādēt" at bounding box center [382, 19] width 68 height 39
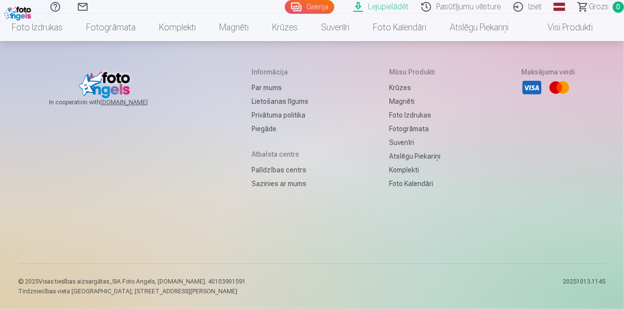
scroll to position [754, 0]
